Goal: Task Accomplishment & Management: Manage account settings

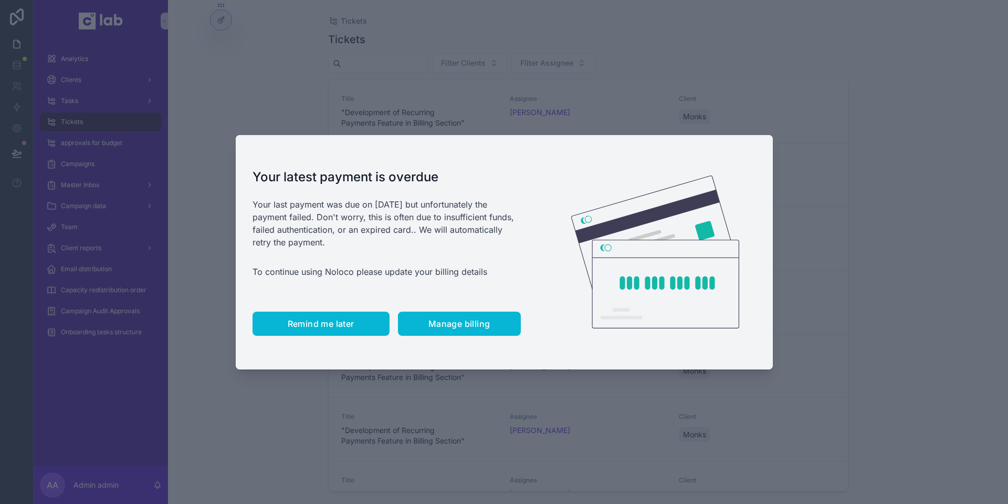
click at [322, 326] on span "Remind me later" at bounding box center [321, 323] width 67 height 11
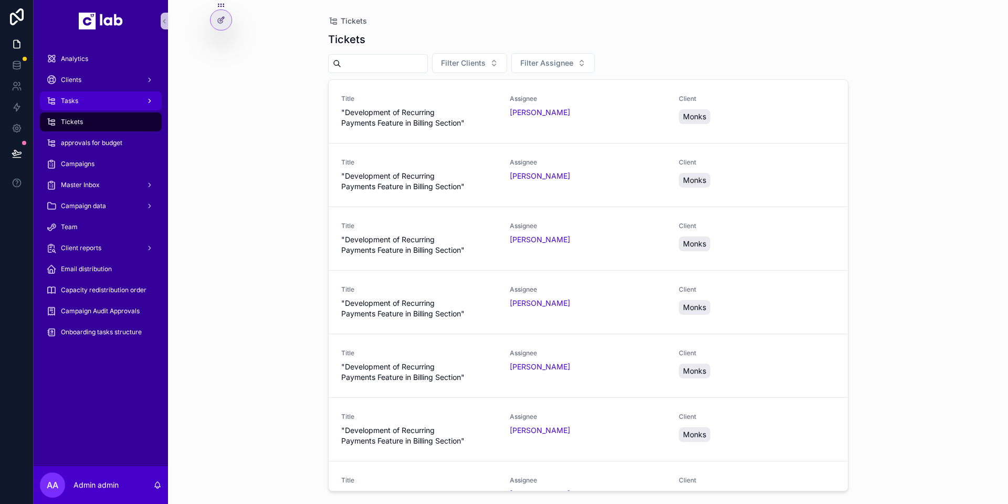
click at [112, 110] on link "Tasks" at bounding box center [101, 100] width 122 height 19
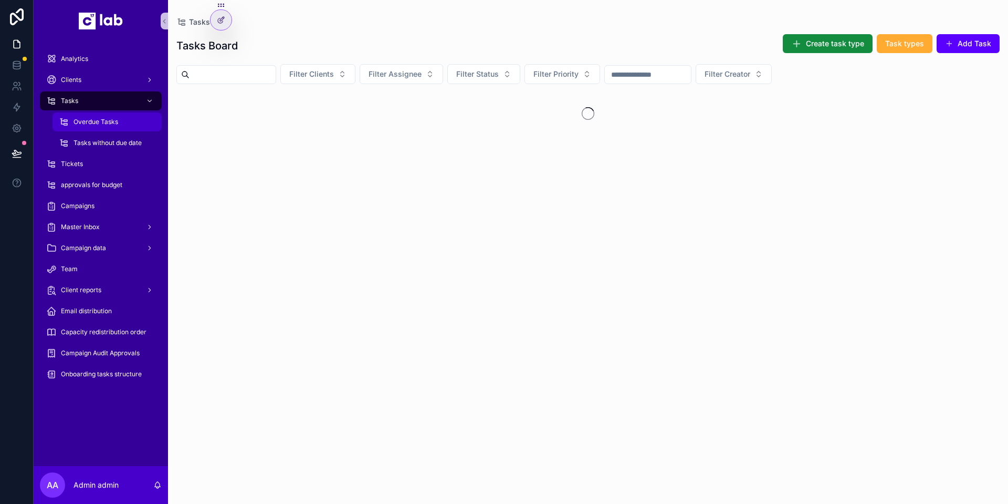
click at [111, 126] on div "Overdue Tasks" at bounding box center [107, 121] width 97 height 17
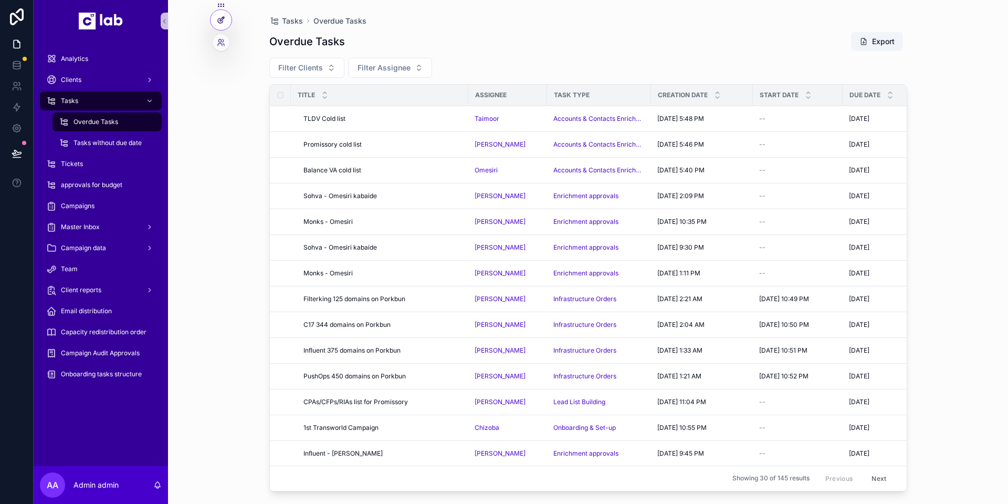
click at [222, 19] on icon at bounding box center [221, 20] width 8 height 8
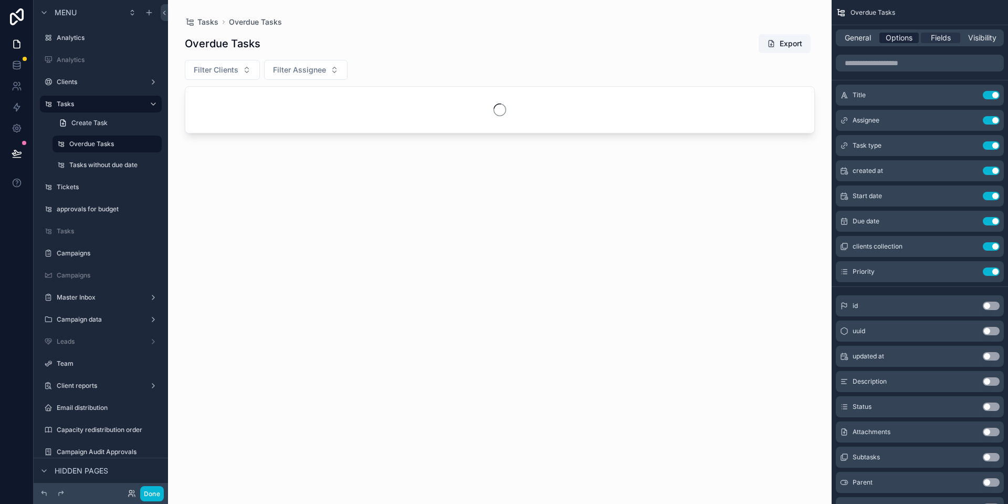
click at [904, 40] on span "Options" at bounding box center [899, 38] width 27 height 11
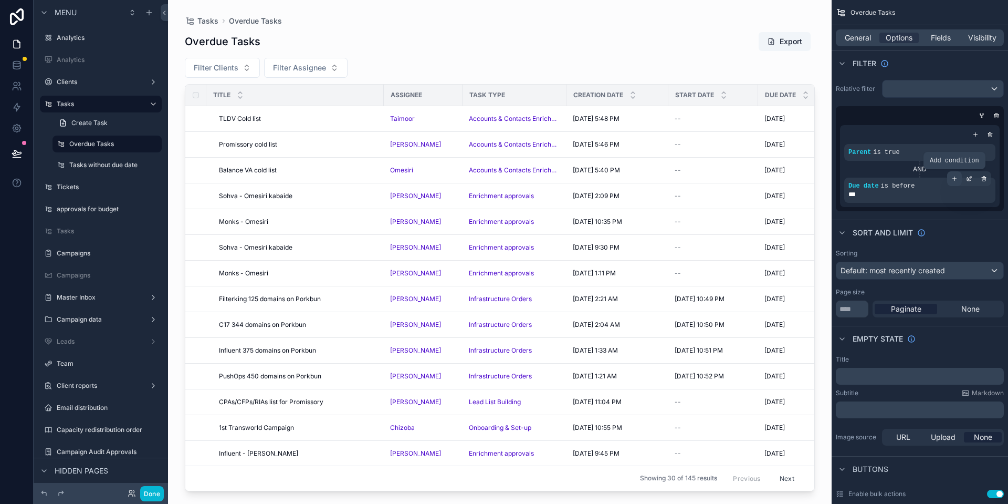
click at [954, 180] on icon "scrollable content" at bounding box center [955, 178] width 6 height 6
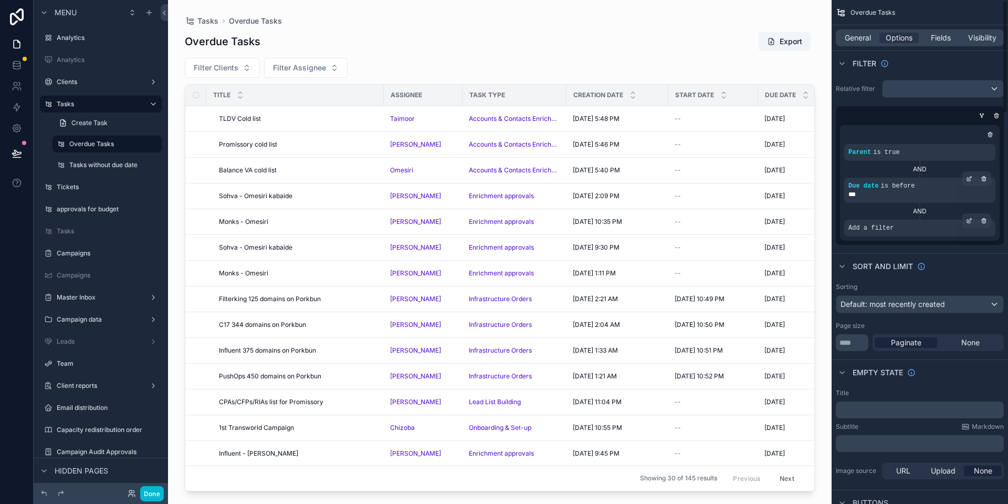
click at [886, 226] on span "Add a filter" at bounding box center [871, 228] width 45 height 8
click at [975, 222] on div "scrollable content" at bounding box center [969, 220] width 15 height 15
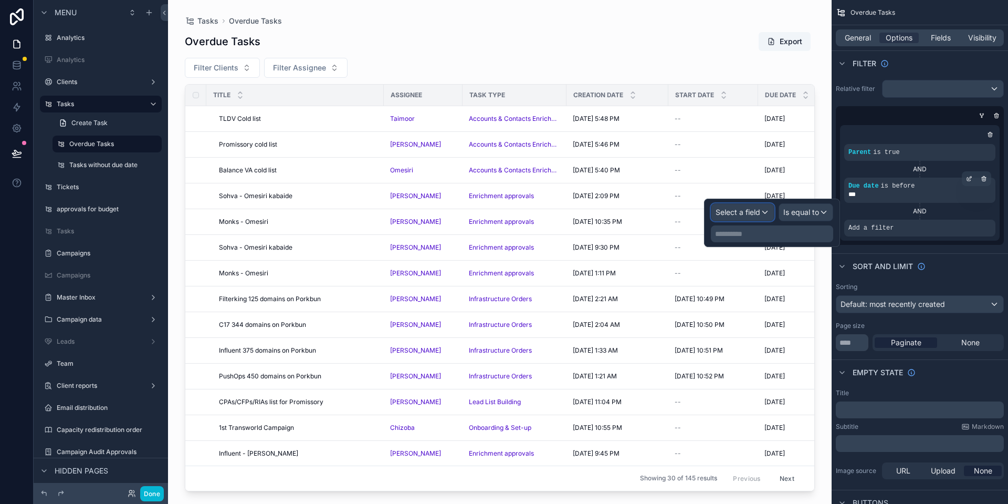
click at [760, 213] on div "Select a field" at bounding box center [743, 212] width 62 height 17
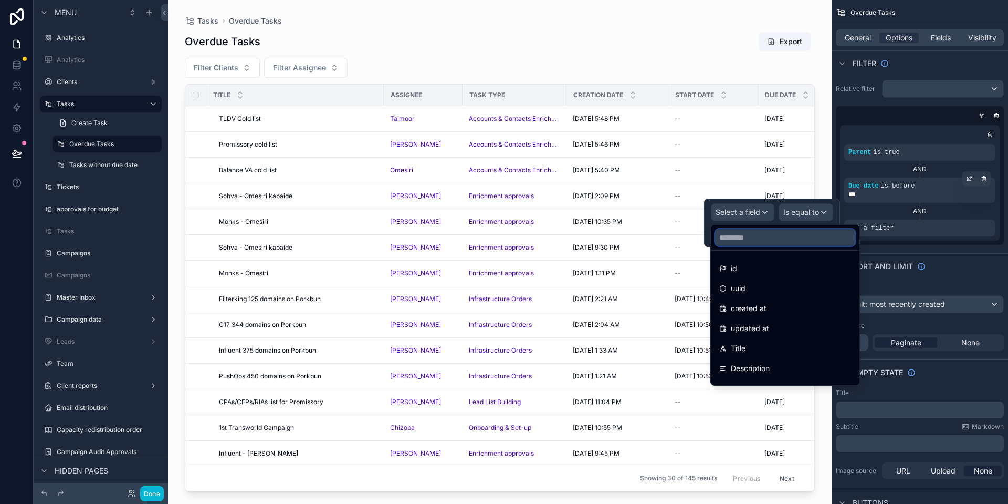
click at [769, 236] on input "text" at bounding box center [785, 237] width 140 height 17
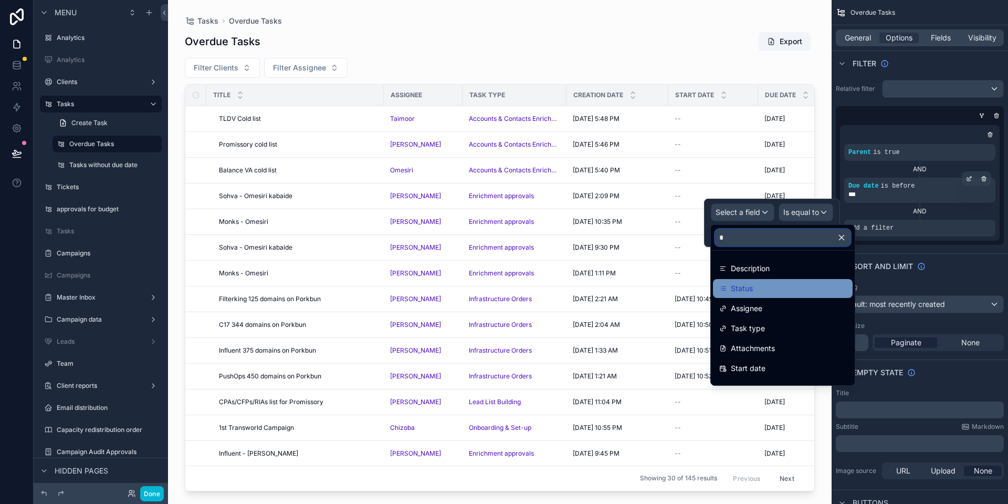
type input "*"
click at [756, 289] on div "Status" at bounding box center [782, 288] width 127 height 13
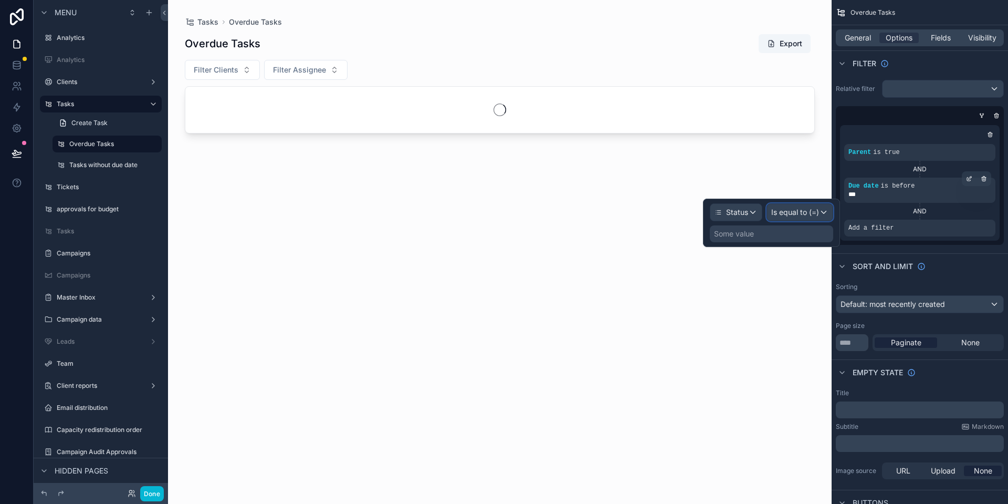
click at [801, 216] on span "Is equal to (=)" at bounding box center [795, 212] width 48 height 11
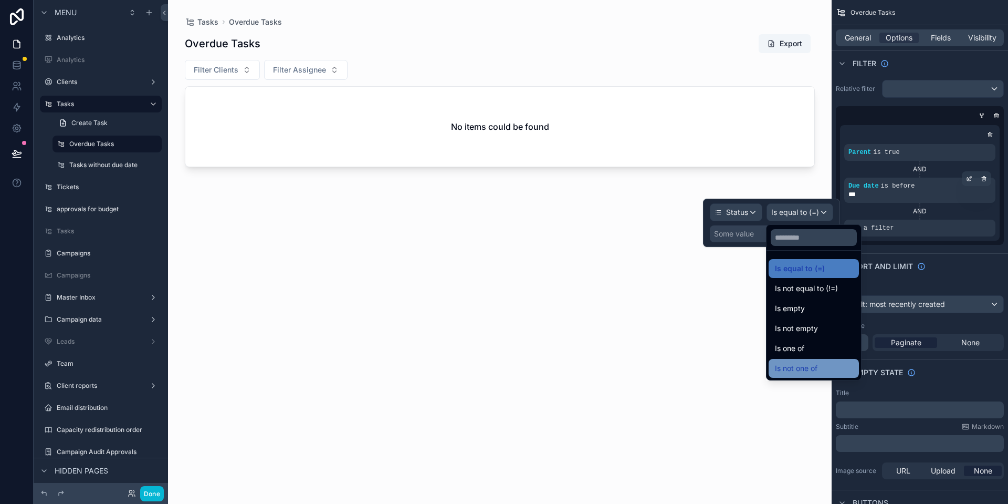
click at [810, 374] on span "Is not one of" at bounding box center [796, 368] width 43 height 13
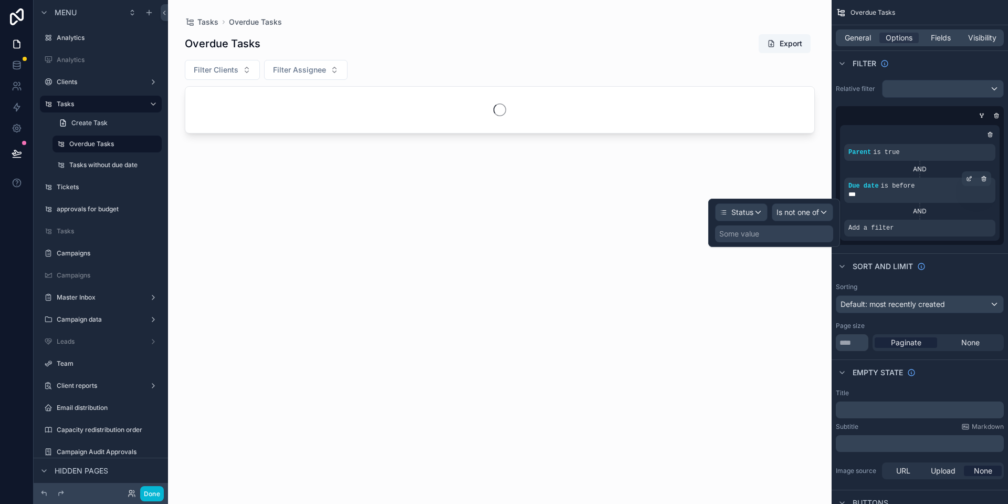
click at [772, 235] on div "Some value" at bounding box center [774, 233] width 118 height 17
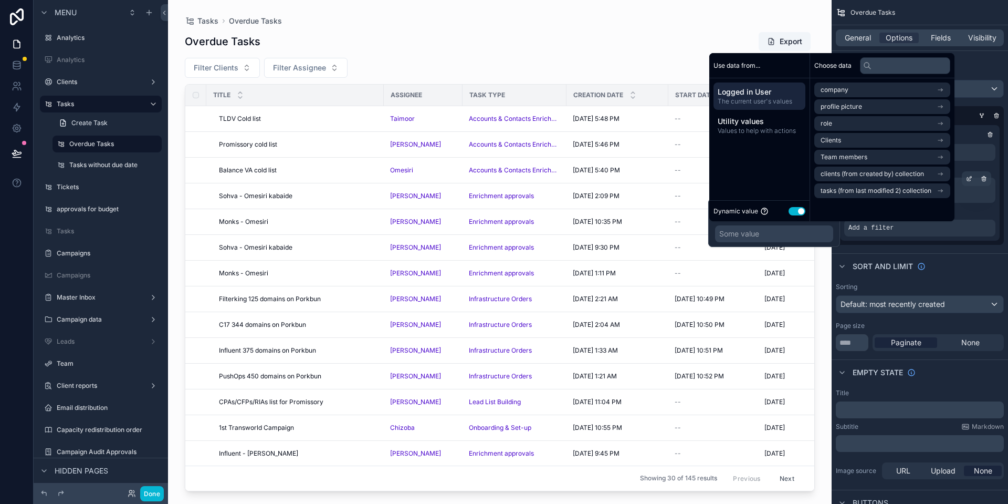
click at [799, 214] on button "Use setting" at bounding box center [797, 211] width 17 height 8
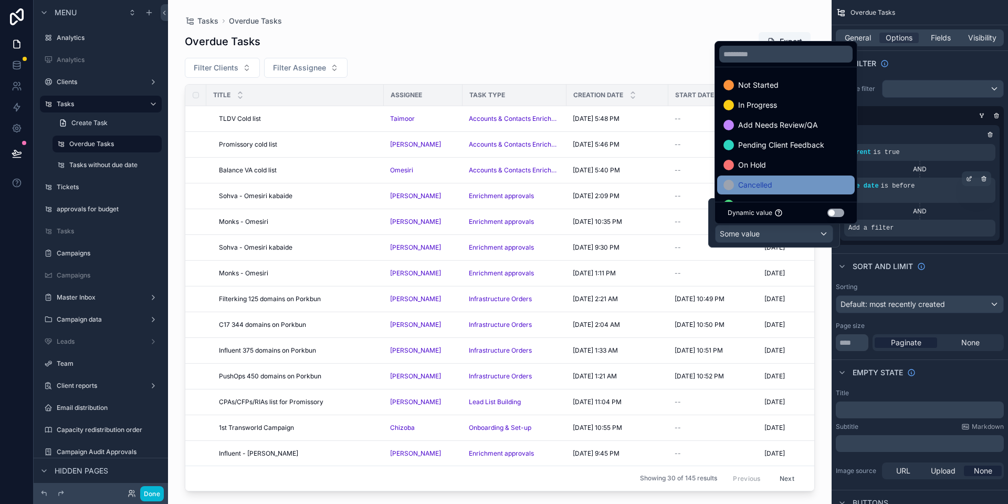
scroll to position [41, 0]
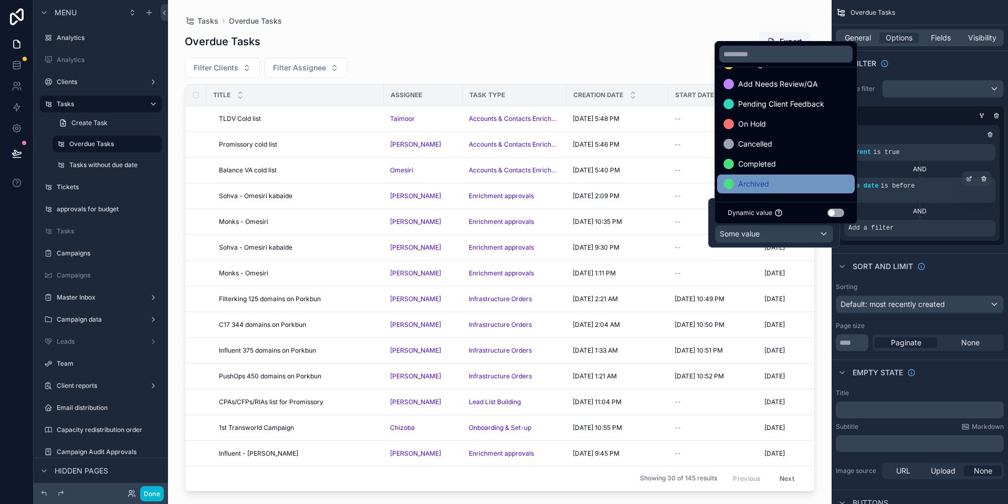
click at [769, 189] on div "Archived" at bounding box center [786, 183] width 125 height 13
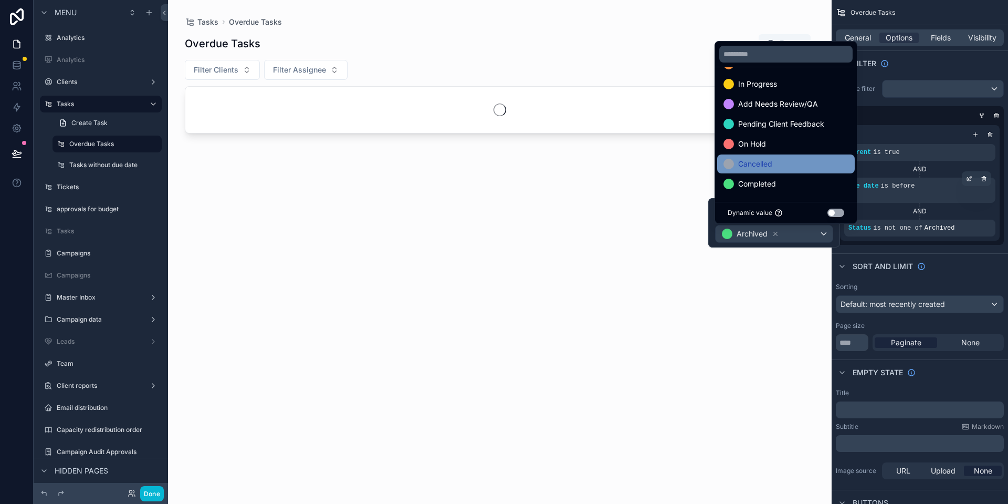
scroll to position [21, 0]
click at [773, 181] on span "Completed" at bounding box center [757, 183] width 38 height 13
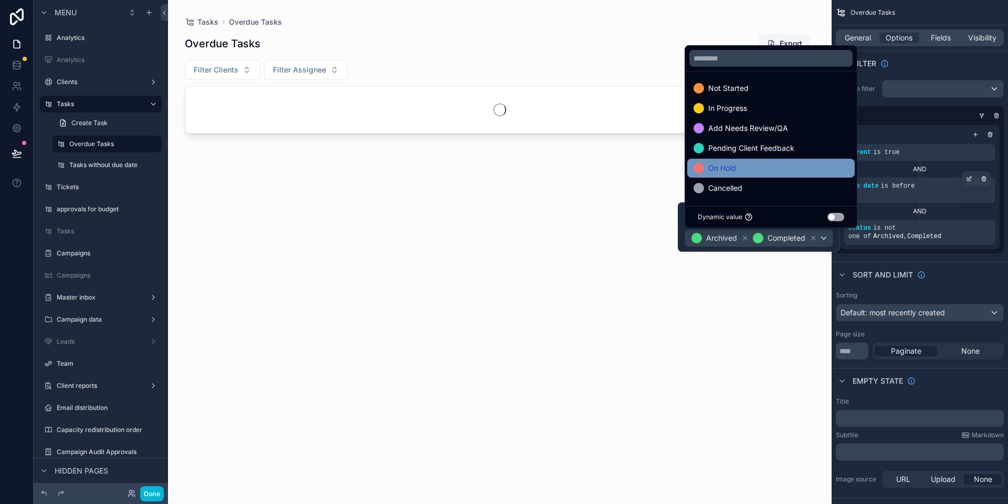
scroll to position [1, 0]
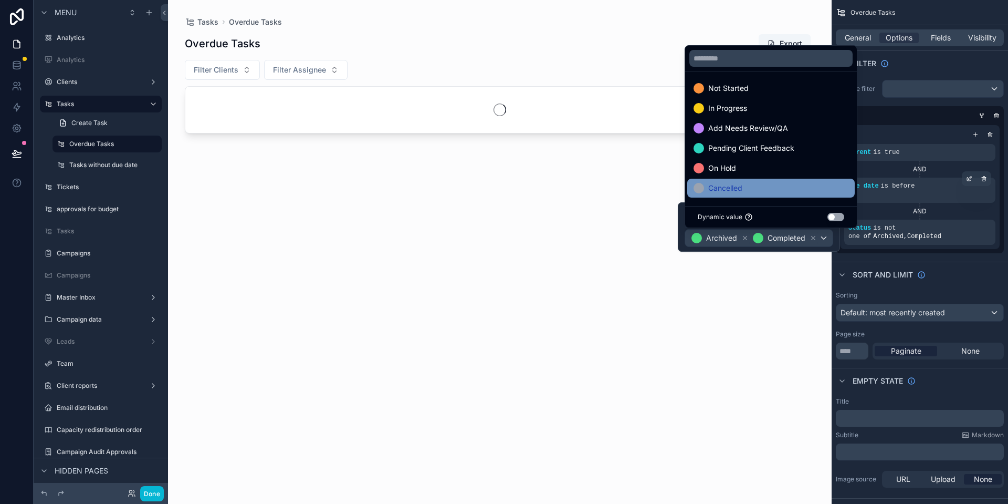
click at [745, 189] on div "Cancelled" at bounding box center [771, 188] width 155 height 13
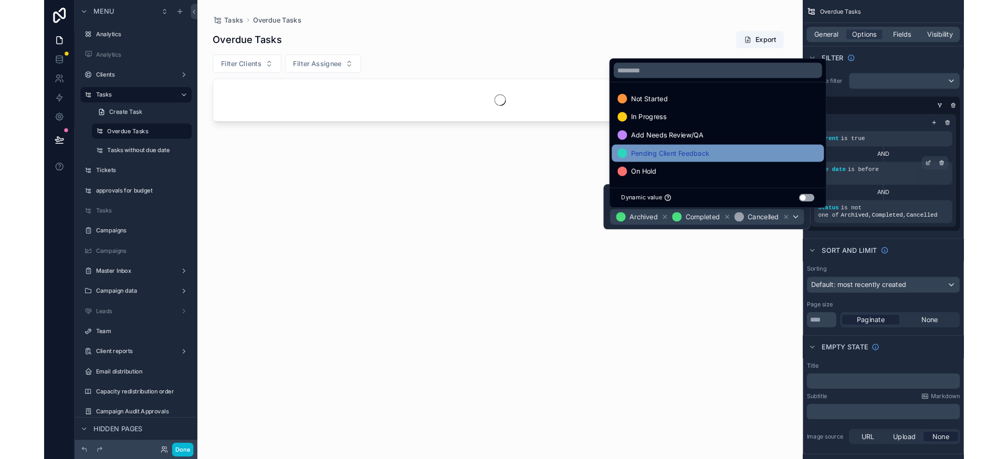
scroll to position [0, 0]
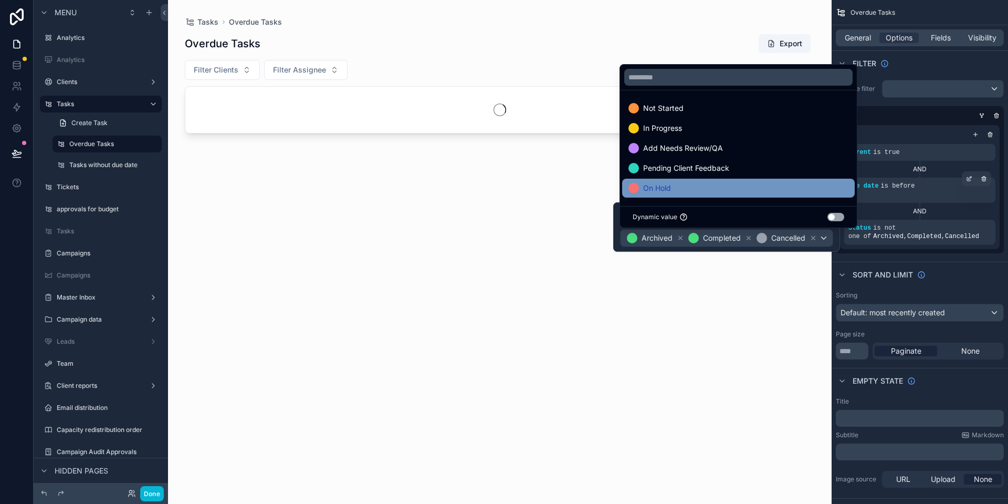
click at [711, 191] on div "On Hold" at bounding box center [739, 188] width 220 height 13
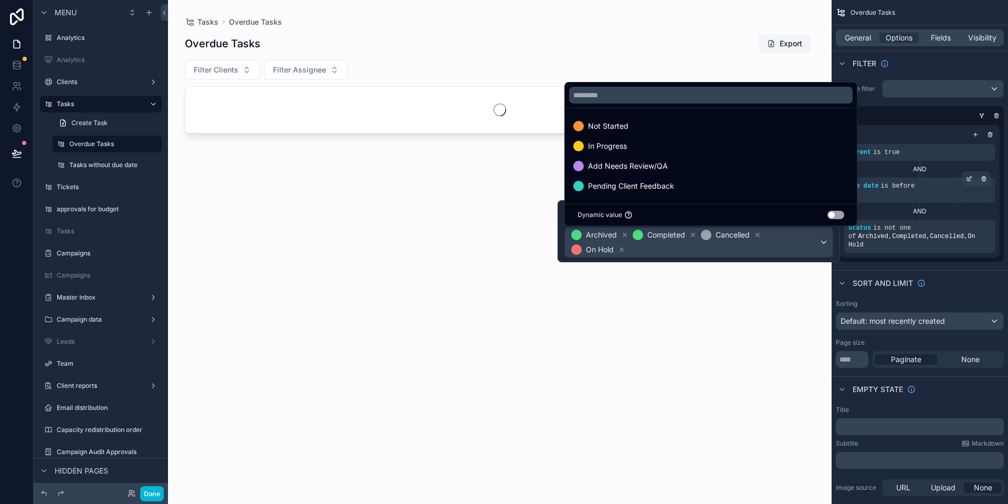
click at [765, 280] on div "scrollable content" at bounding box center [500, 245] width 664 height 491
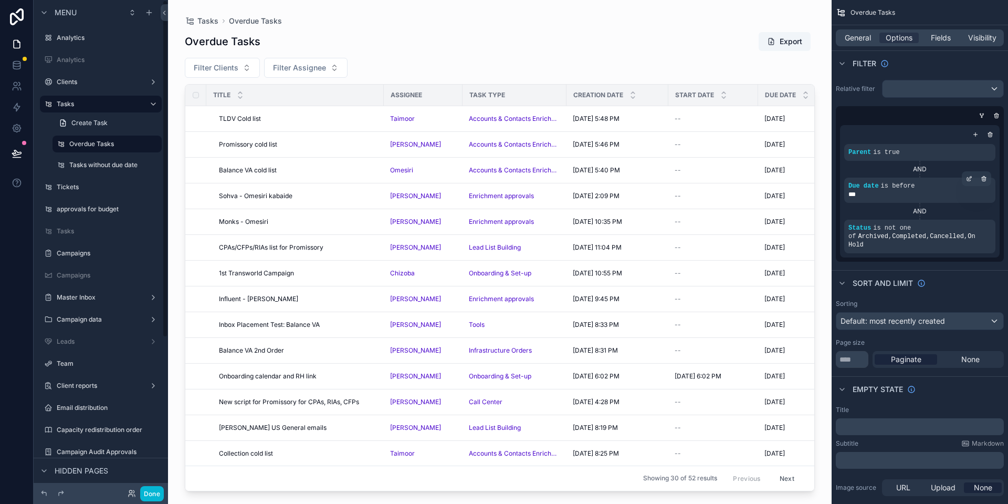
click at [15, 152] on icon at bounding box center [16, 152] width 9 height 5
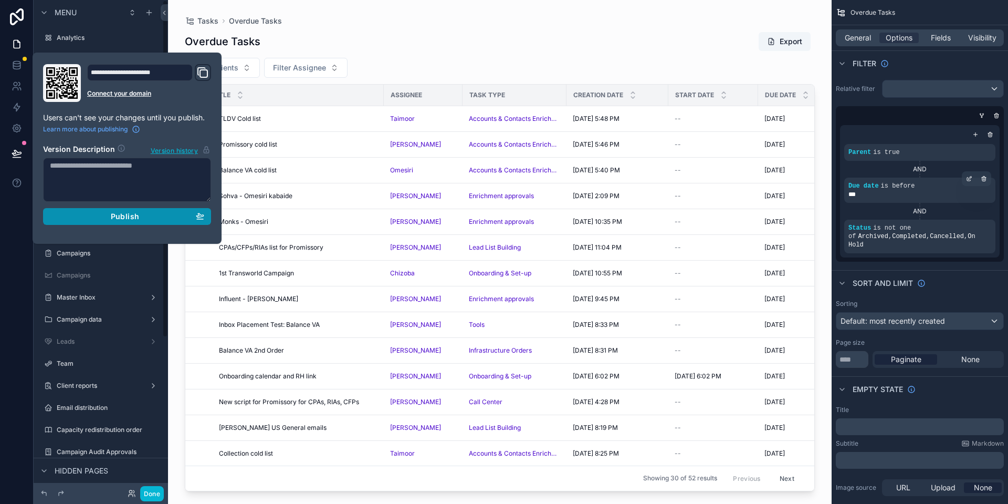
click at [161, 212] on div "Publish" at bounding box center [127, 216] width 154 height 9
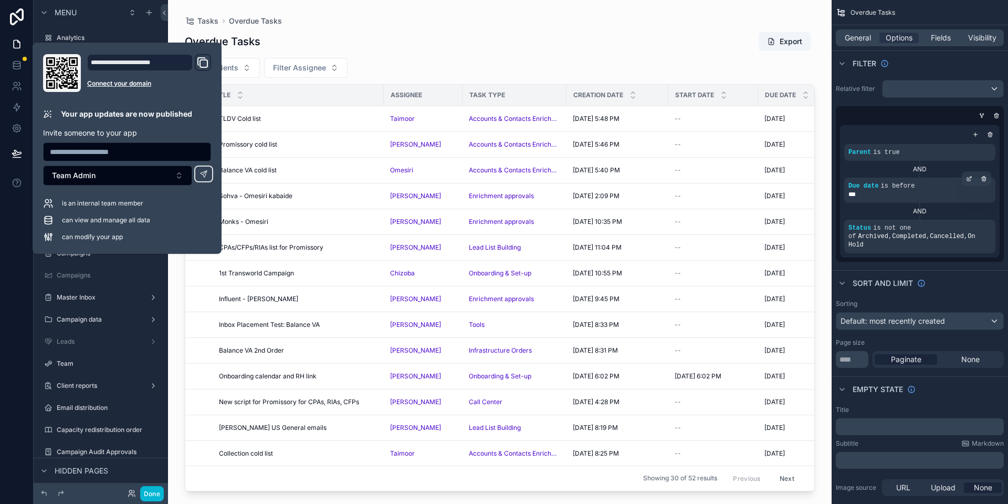
click at [417, 66] on div "Filter Clients Filter Assignee" at bounding box center [500, 68] width 630 height 20
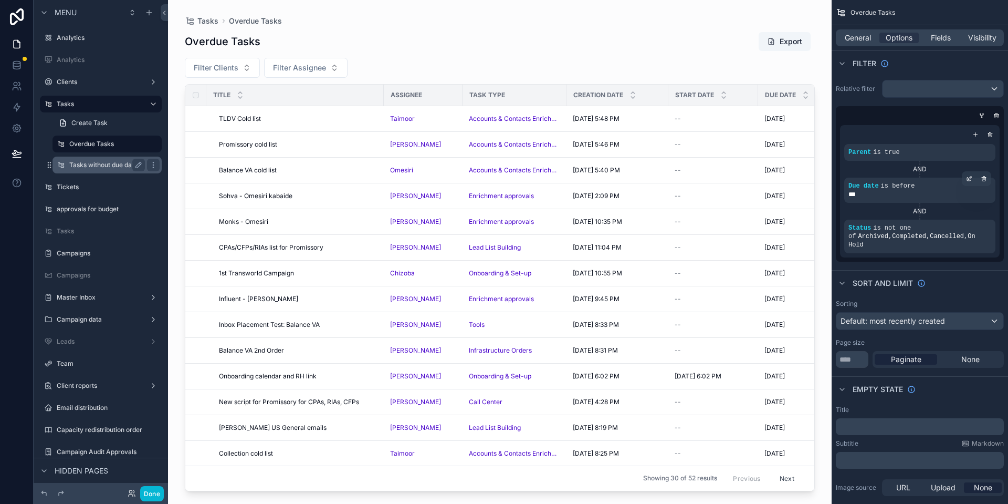
click at [100, 166] on label "Tasks without due date" at bounding box center [104, 165] width 71 height 8
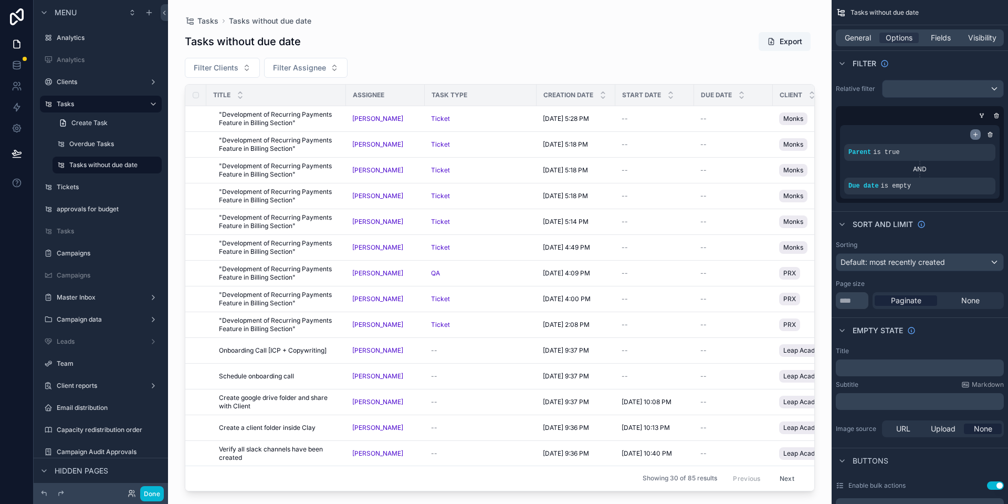
click at [976, 135] on icon "scrollable content" at bounding box center [976, 135] width 0 height 4
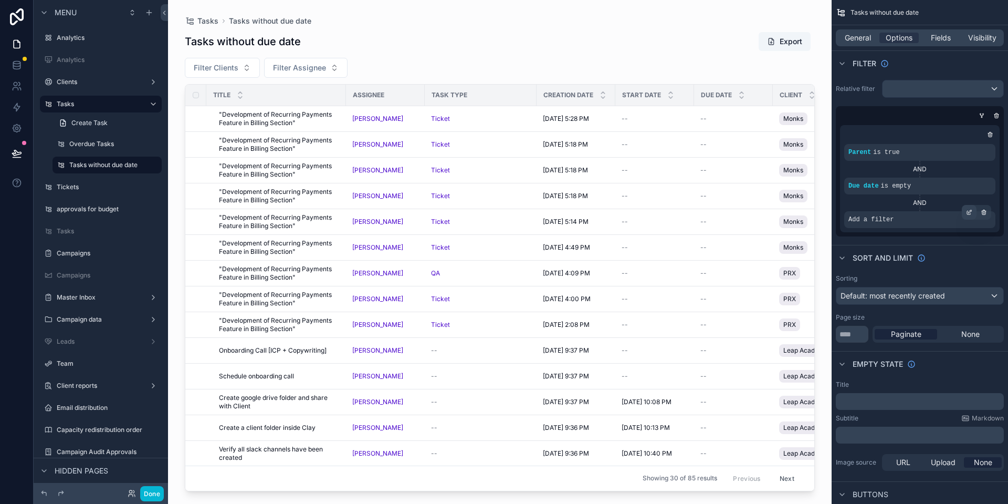
click at [971, 215] on icon "scrollable content" at bounding box center [969, 212] width 6 height 6
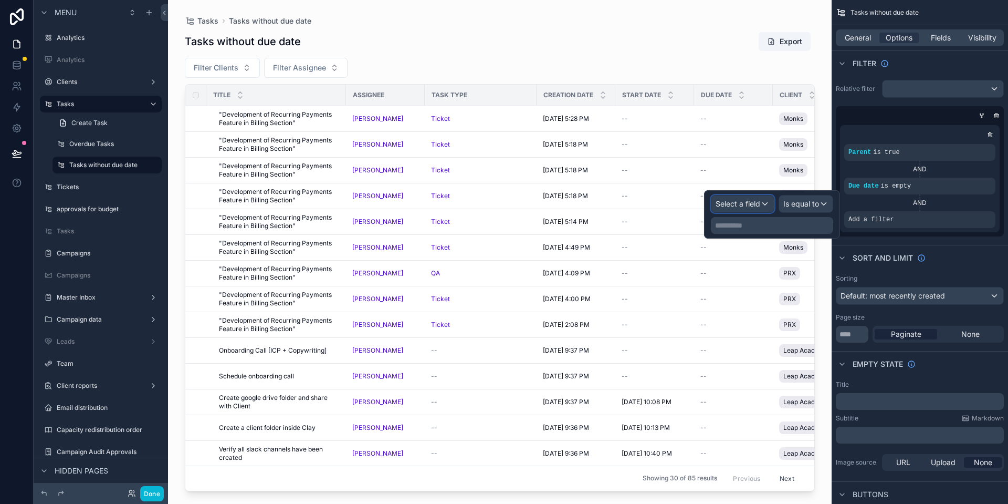
click at [759, 207] on span "Select a field" at bounding box center [738, 203] width 45 height 9
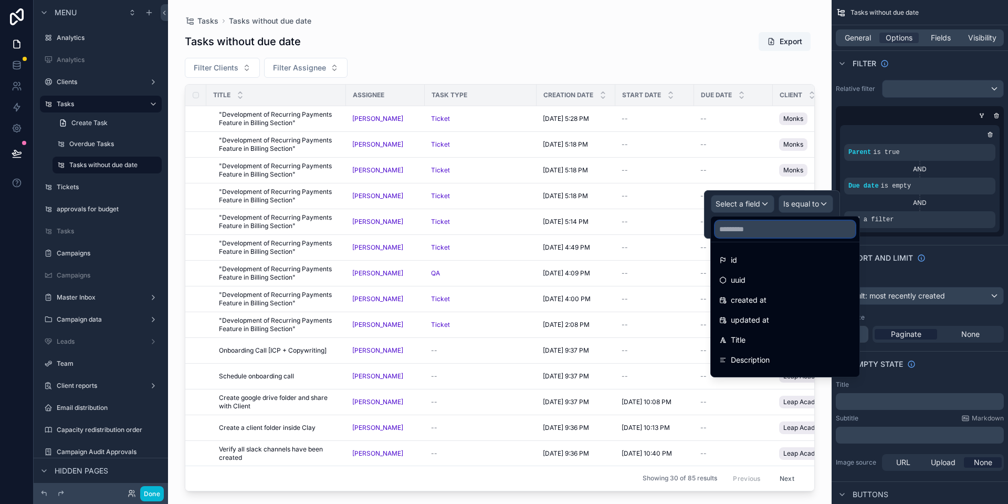
click at [758, 231] on input "text" at bounding box center [785, 229] width 140 height 17
type input "*"
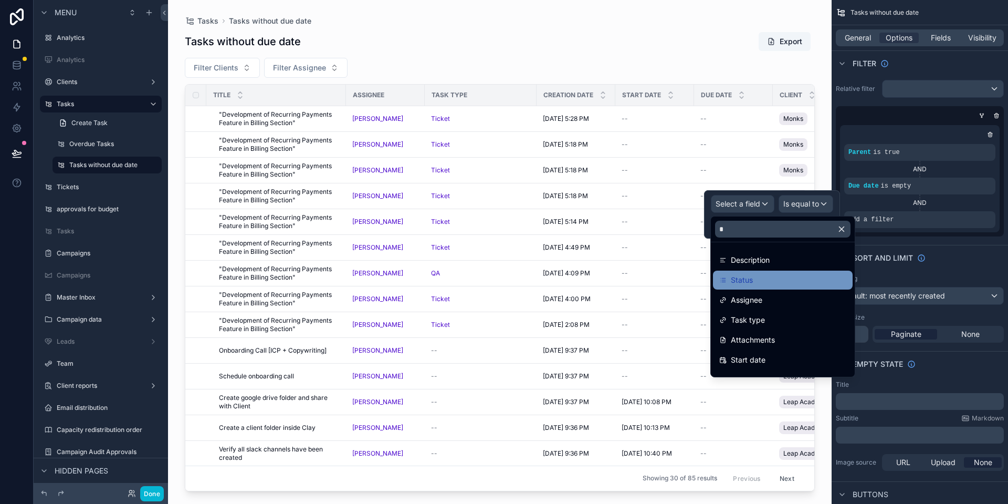
click at [753, 281] on div "Status" at bounding box center [782, 280] width 127 height 13
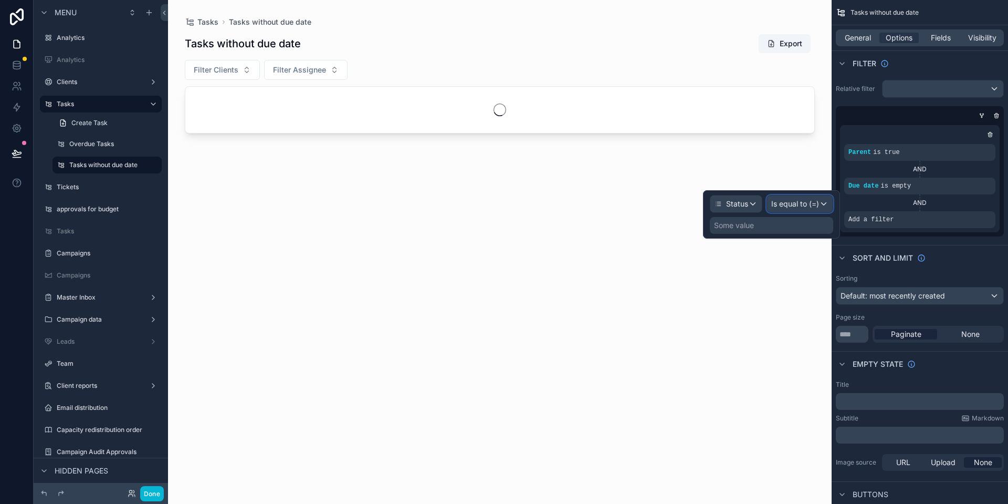
click at [797, 206] on span "Is equal to (=)" at bounding box center [795, 204] width 48 height 11
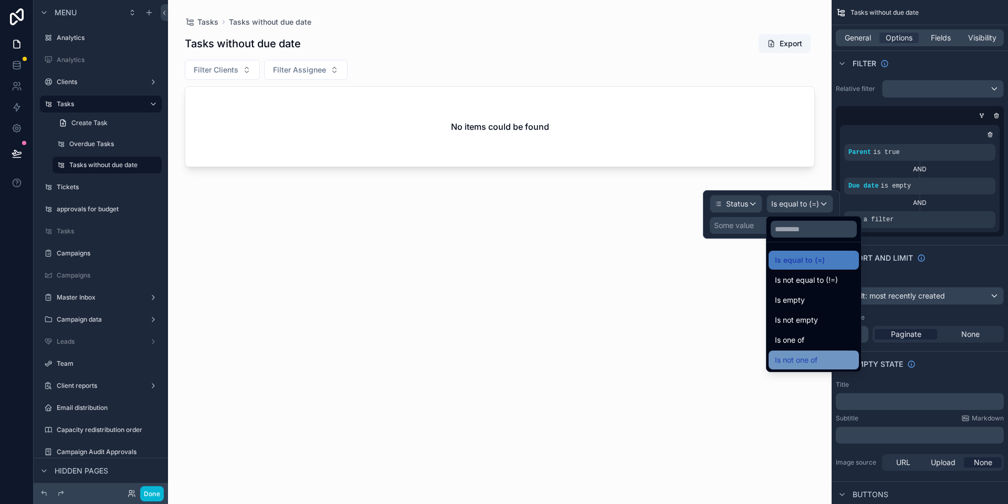
click at [811, 362] on span "Is not one of" at bounding box center [796, 359] width 43 height 13
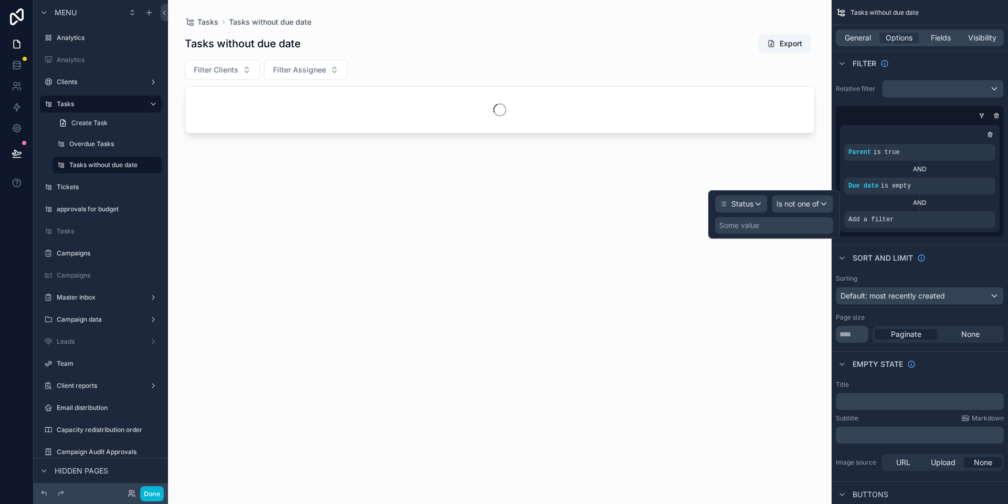
click at [760, 225] on div "Some value" at bounding box center [774, 225] width 118 height 17
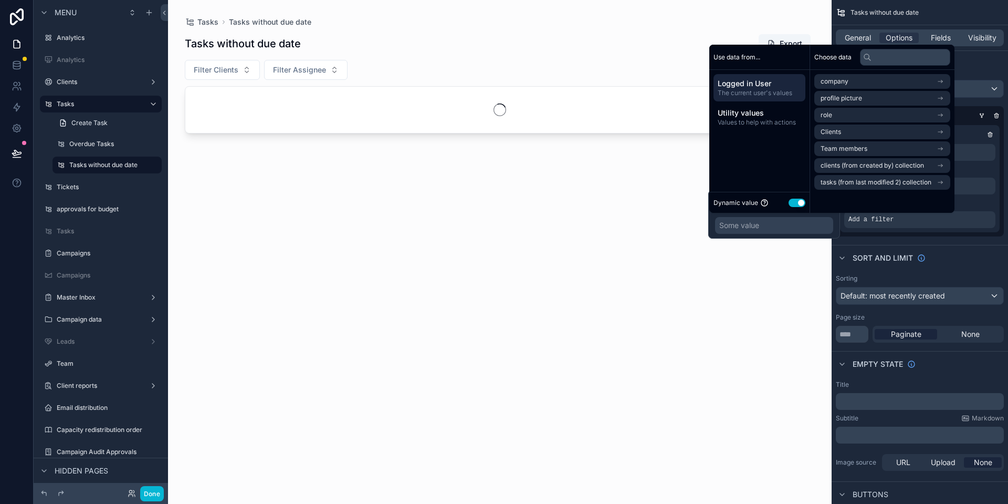
click at [796, 205] on button "Use setting" at bounding box center [797, 203] width 17 height 8
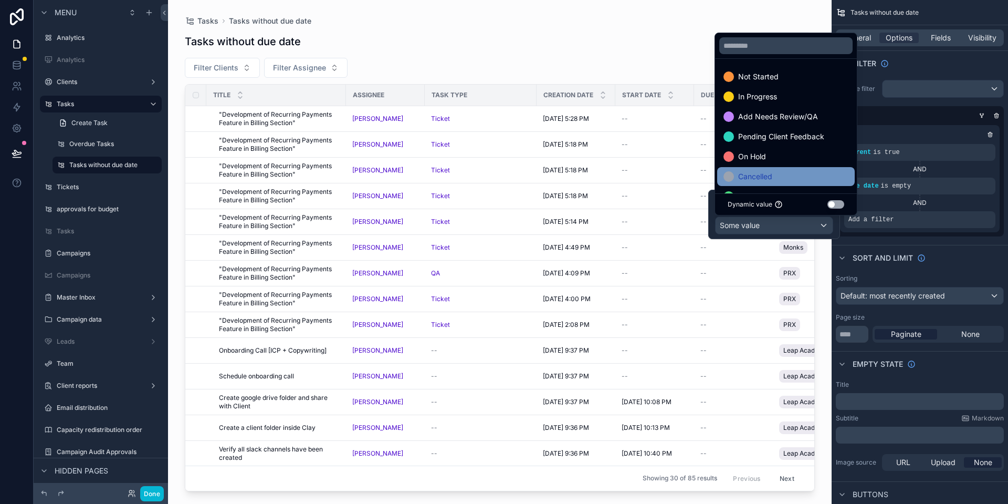
click at [795, 177] on div "Cancelled" at bounding box center [786, 176] width 125 height 13
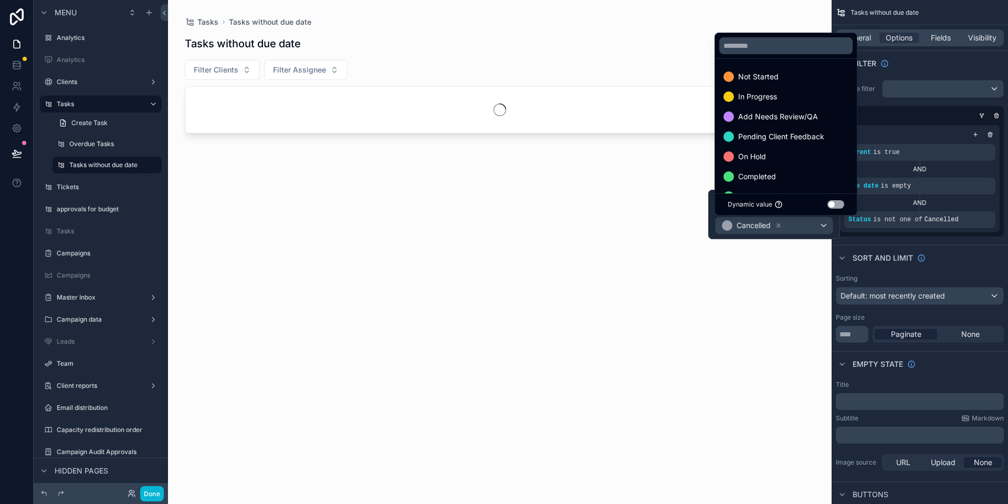
click at [795, 177] on div "Completed" at bounding box center [786, 176] width 125 height 13
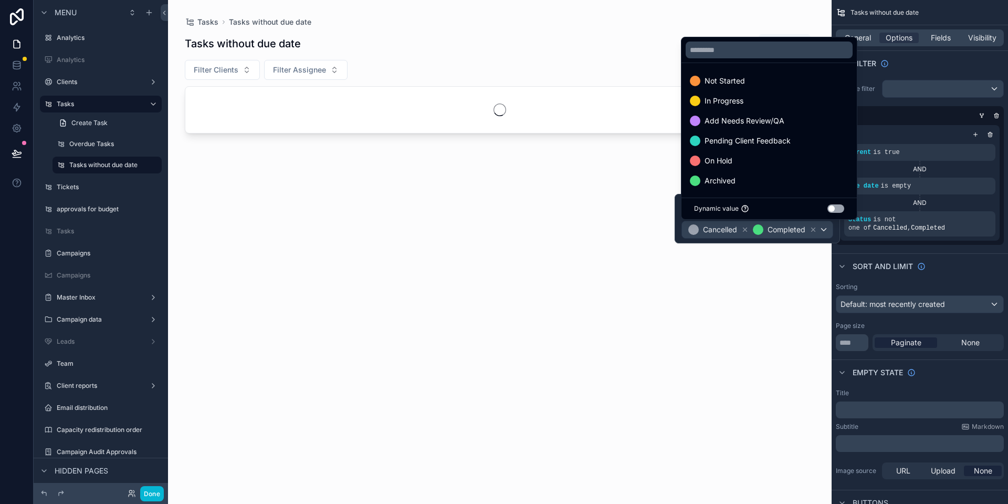
click at [795, 177] on div "Archived" at bounding box center [769, 180] width 159 height 13
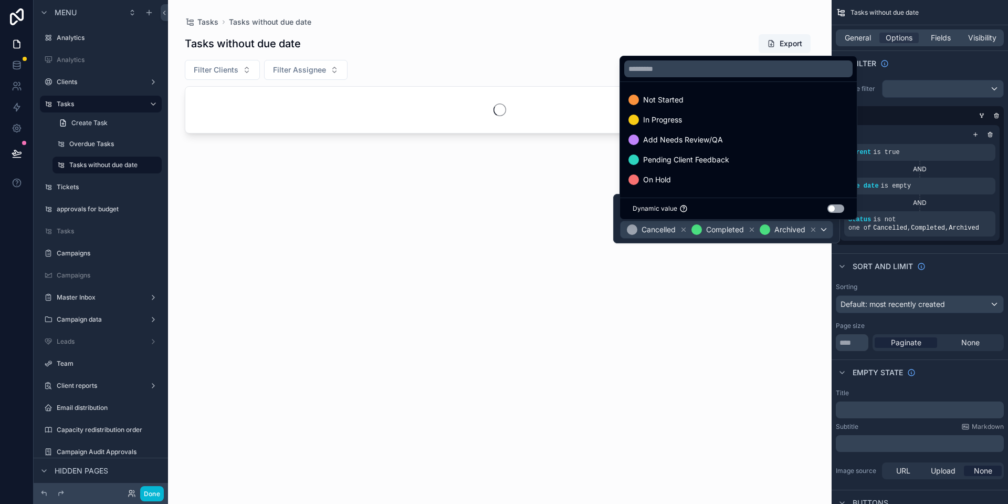
click at [795, 177] on div "On Hold" at bounding box center [739, 179] width 220 height 13
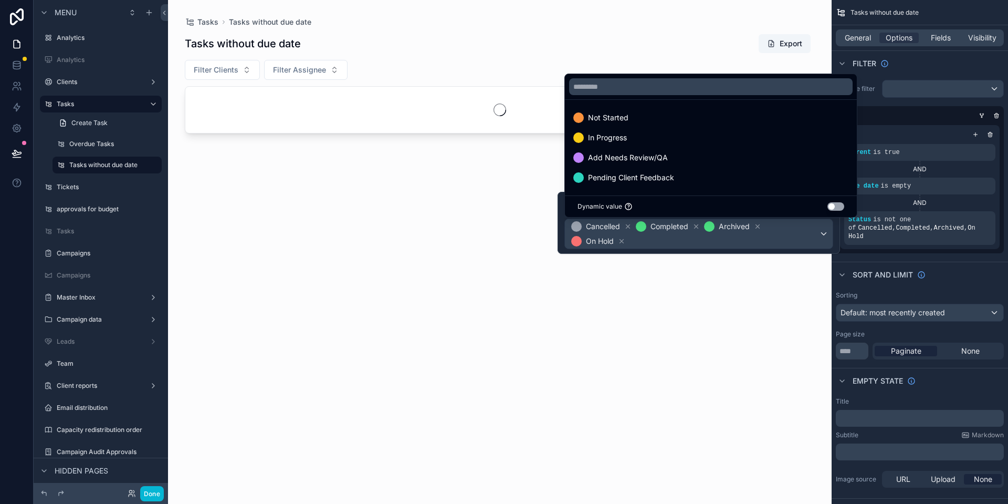
click at [756, 277] on div "scrollable content" at bounding box center [500, 245] width 664 height 491
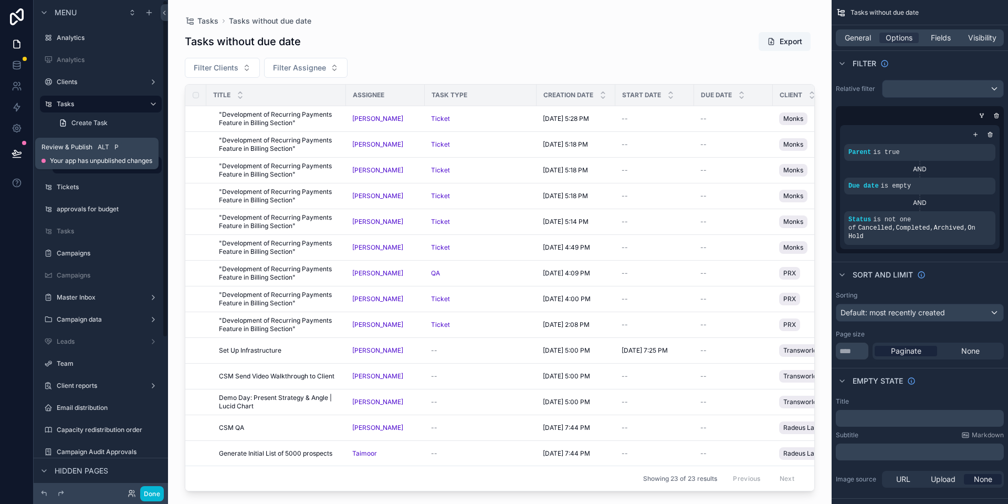
click at [10, 152] on button at bounding box center [16, 153] width 23 height 29
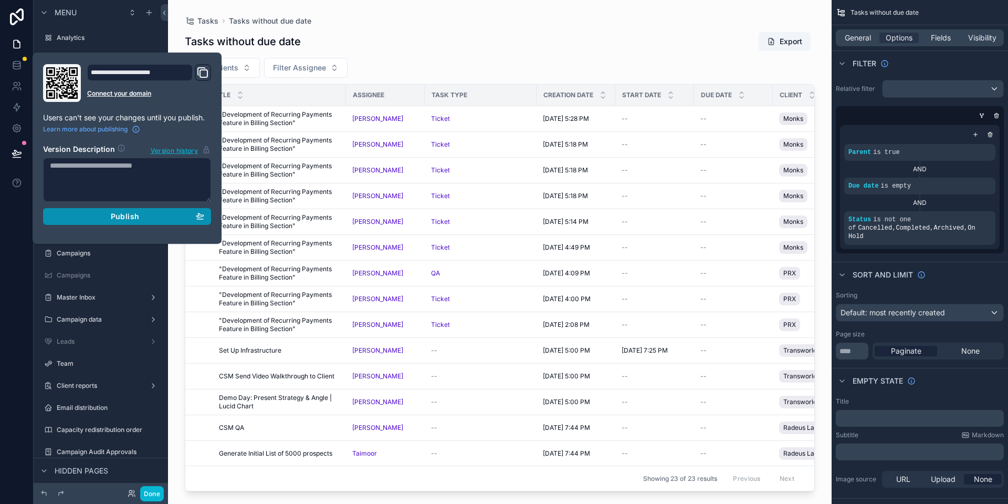
click at [172, 216] on div "Publish" at bounding box center [127, 216] width 154 height 9
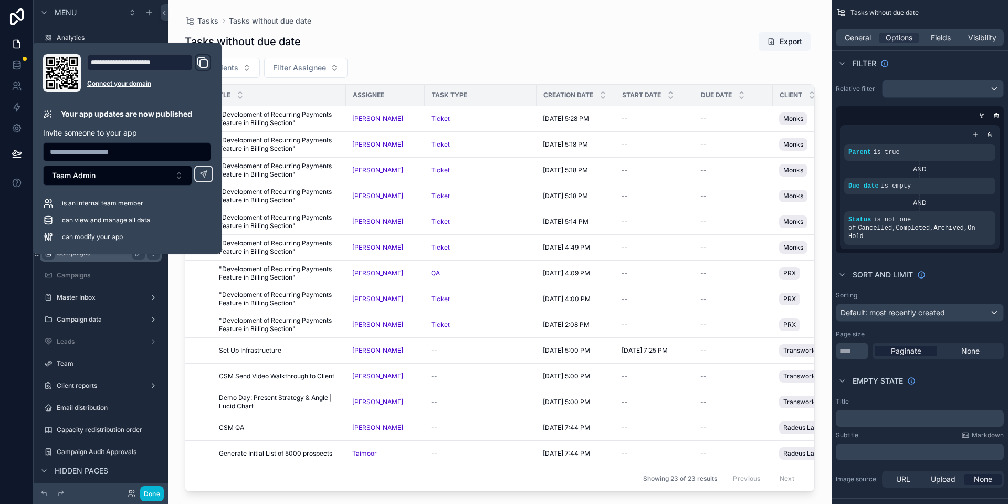
click at [357, 32] on div "Tasks without due date Export" at bounding box center [500, 42] width 630 height 20
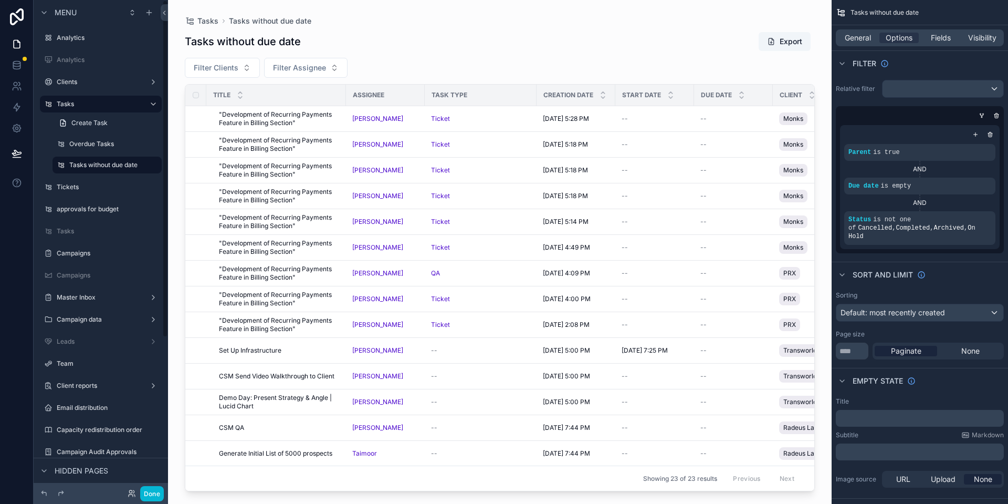
click at [543, 53] on div "Tasks without due date Export Filter Clients Filter Assignee Title Assignee Tas…" at bounding box center [500, 258] width 630 height 466
